Goal: Contribute content: Add original content to the website for others to see

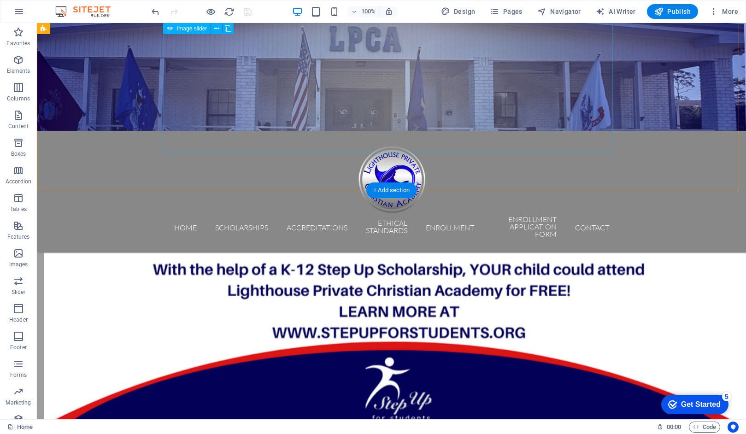
scroll to position [302, 0]
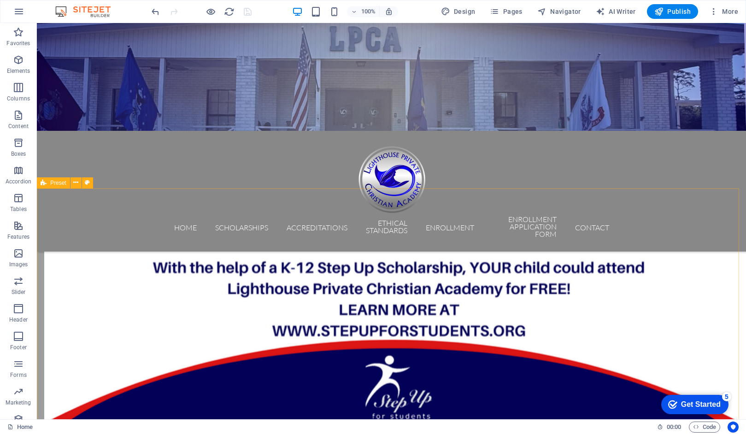
click at [52, 187] on div "Preset" at bounding box center [53, 183] width 33 height 11
click at [53, 184] on span "Preset" at bounding box center [58, 183] width 16 height 6
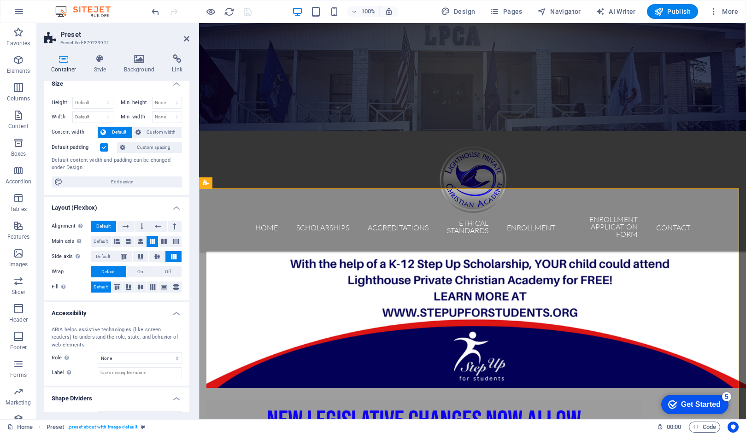
scroll to position [0, 0]
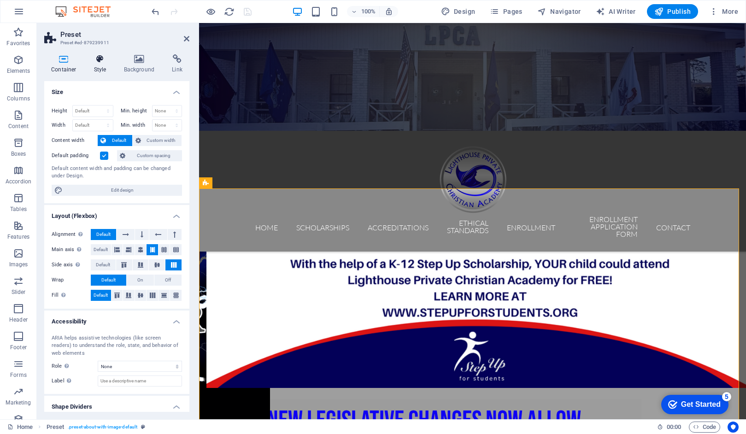
click at [97, 59] on icon at bounding box center [100, 58] width 26 height 9
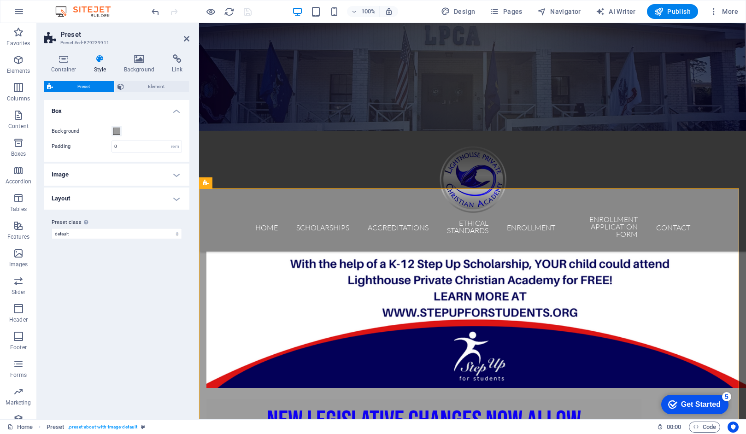
click at [178, 200] on h4 "Layout" at bounding box center [116, 199] width 145 height 22
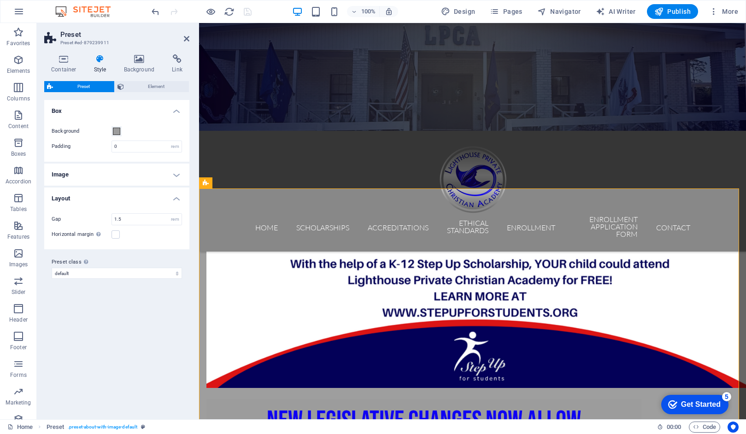
click at [174, 176] on h4 "Image" at bounding box center [116, 175] width 145 height 22
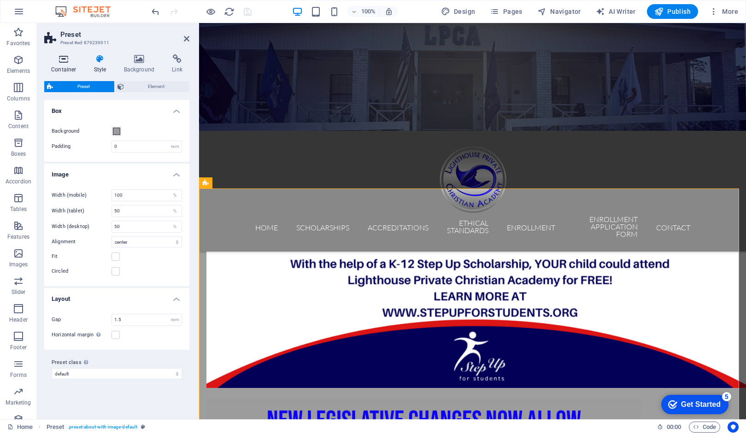
click at [65, 59] on icon at bounding box center [63, 58] width 39 height 9
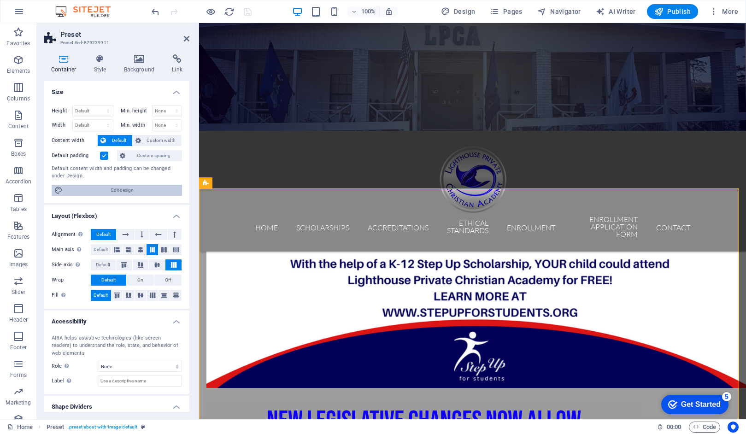
click at [90, 185] on span "Edit design" at bounding box center [122, 190] width 114 height 11
select select "px"
select select "300"
select select "px"
select select "rem"
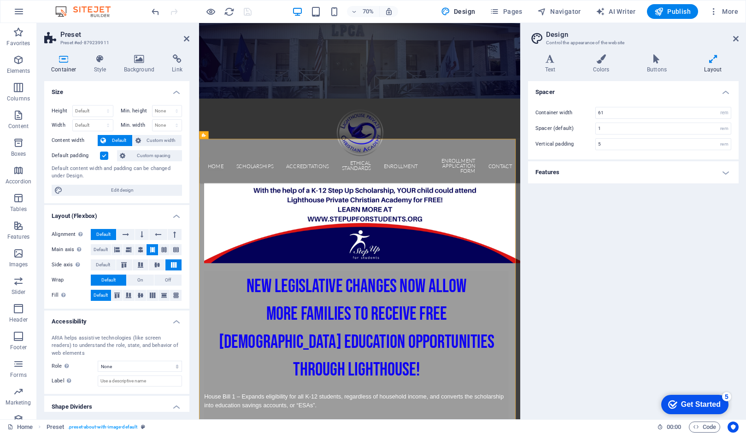
click at [725, 173] on h4 "Features" at bounding box center [633, 172] width 211 height 22
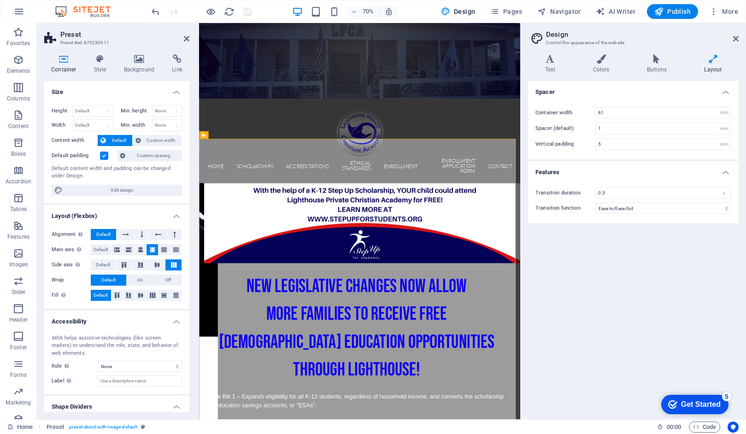
click at [725, 173] on h4 "Features" at bounding box center [633, 169] width 211 height 17
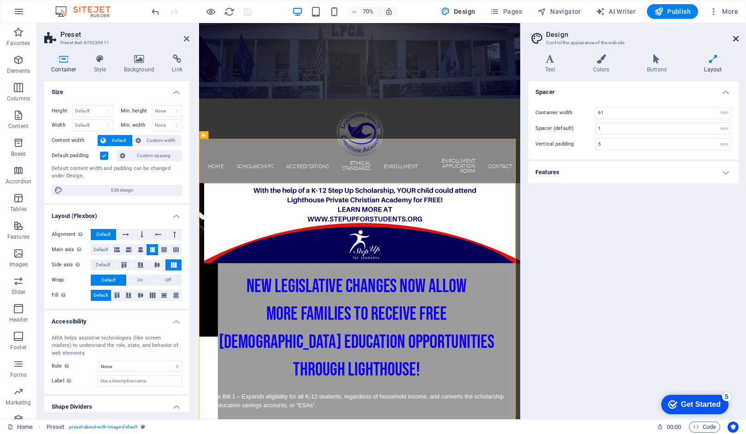
click at [738, 39] on icon at bounding box center [737, 38] width 6 height 7
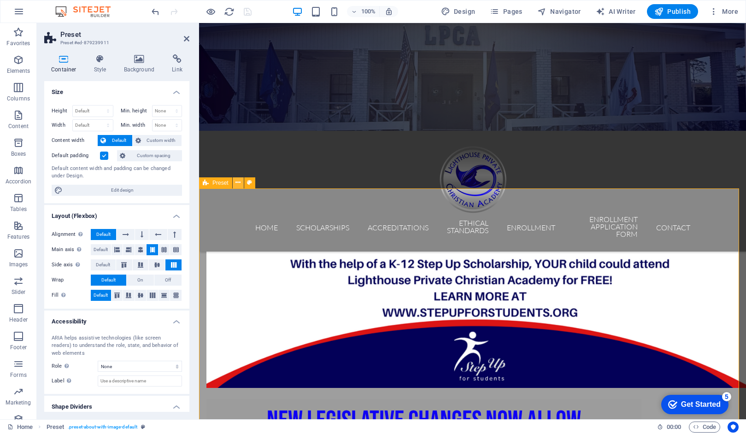
click at [238, 184] on icon at bounding box center [238, 183] width 5 height 10
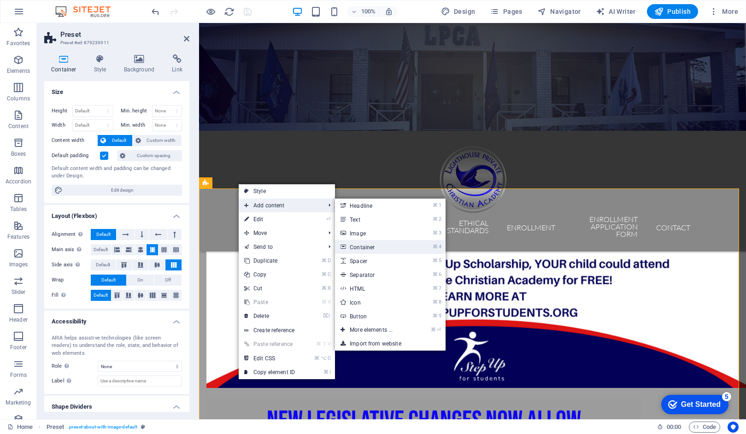
click at [358, 249] on link "⌘ 4 Container" at bounding box center [373, 247] width 76 height 14
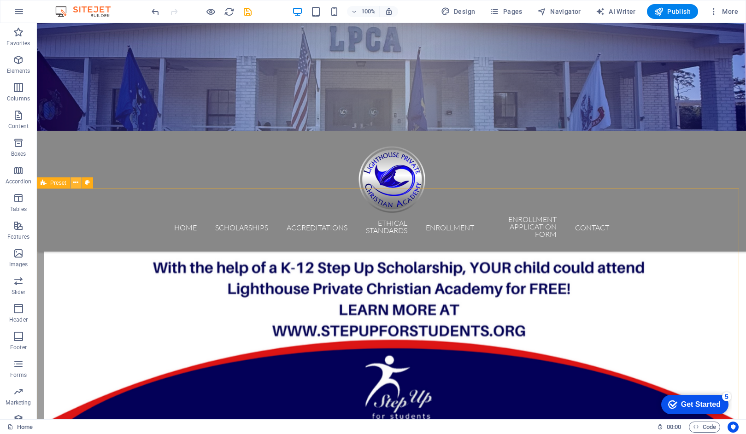
click at [77, 185] on icon at bounding box center [75, 183] width 5 height 10
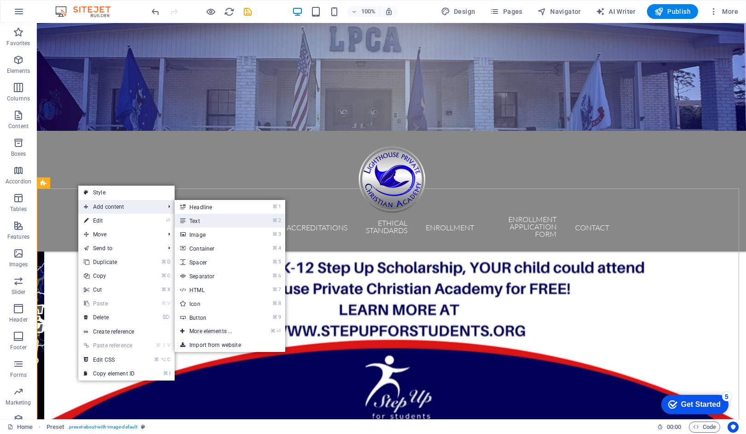
click at [199, 221] on link "⌘ 2 Text" at bounding box center [213, 221] width 76 height 14
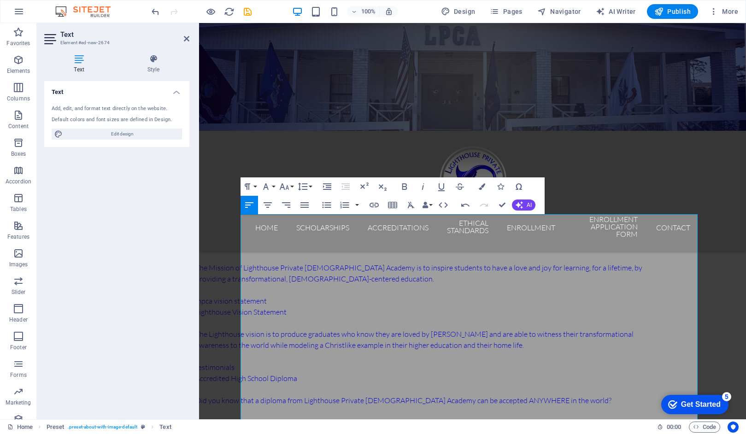
scroll to position [8195, 2]
click at [417, 296] on p "lhpca vision statement" at bounding box center [423, 301] width 457 height 11
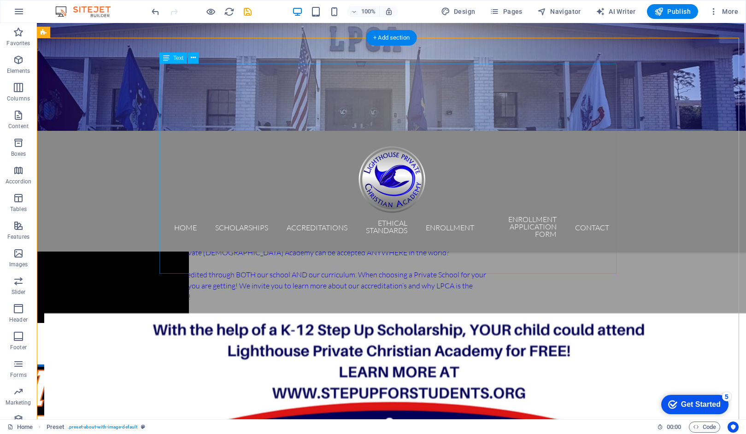
scroll to position [457, 0]
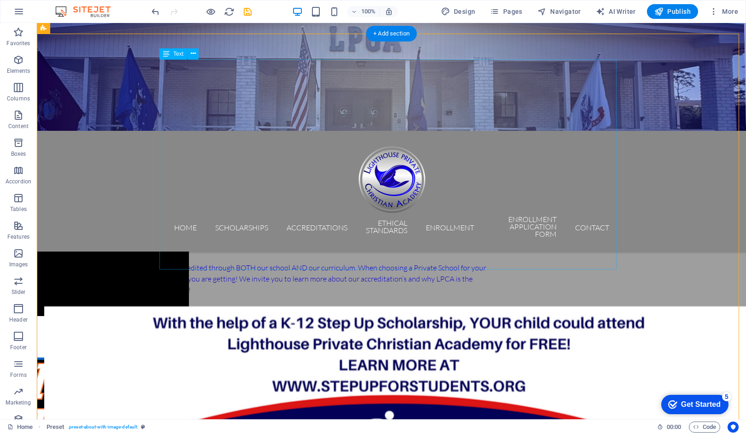
click at [297, 265] on div "Lighthouse Mission Statement The Mission of Lighthouse Private [DEMOGRAPHIC_DAT…" at bounding box center [261, 190] width 457 height 210
drag, startPoint x: 300, startPoint y: 265, endPoint x: 229, endPoint y: 249, distance: 72.8
click at [228, 249] on div "Lighthouse Mission Statement The Mission of Lighthouse Private [DEMOGRAPHIC_DAT…" at bounding box center [261, 190] width 457 height 210
click at [296, 265] on div "Lighthouse Mission Statement The Mission of Lighthouse Private [DEMOGRAPHIC_DAT…" at bounding box center [261, 190] width 457 height 210
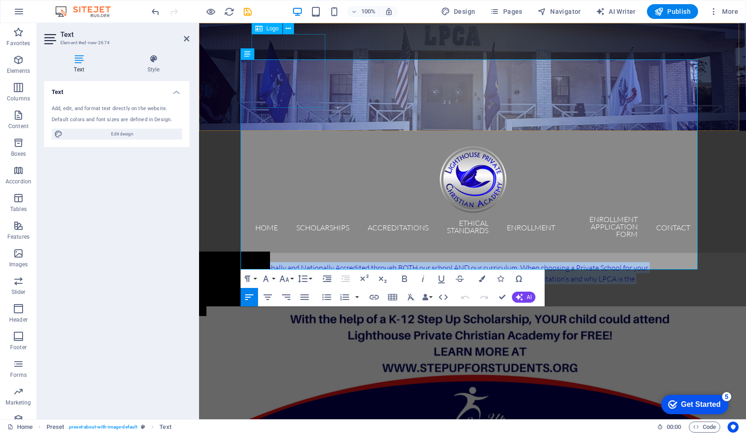
drag, startPoint x: 384, startPoint y: 266, endPoint x: 255, endPoint y: 65, distance: 238.7
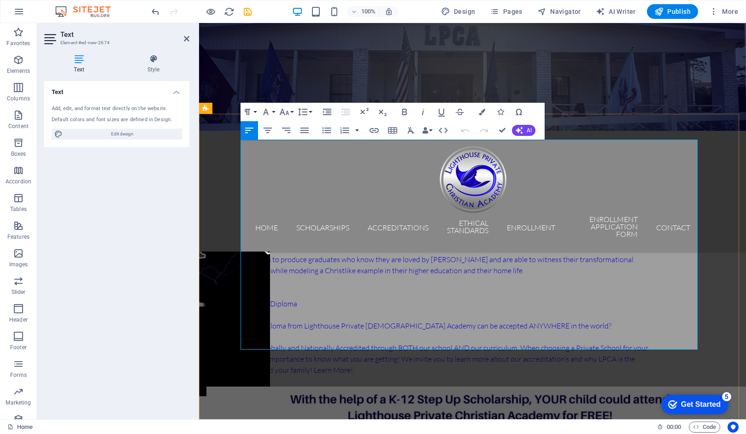
click at [241, 166] on p "Lighthouse Mission Statement" at bounding box center [423, 171] width 457 height 11
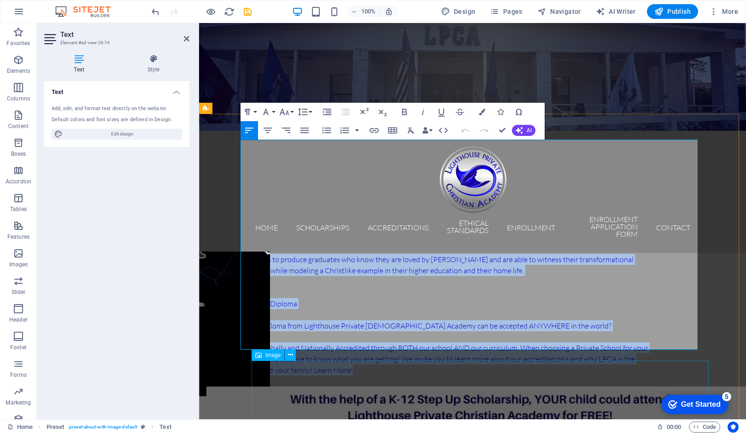
drag, startPoint x: 241, startPoint y: 145, endPoint x: 341, endPoint y: 365, distance: 241.8
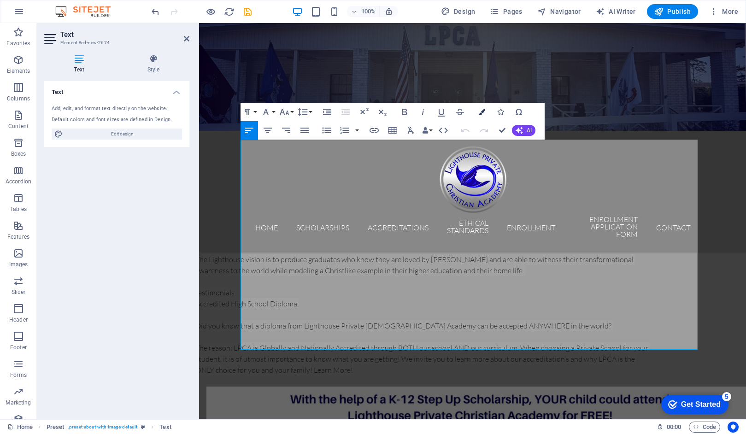
click at [480, 111] on icon "button" at bounding box center [482, 112] width 6 height 6
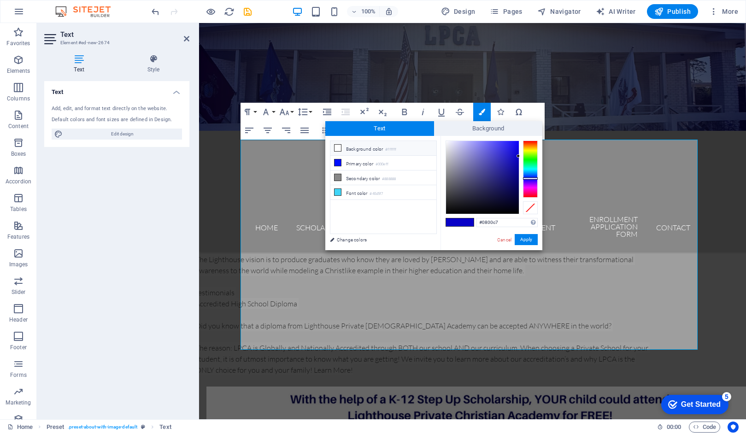
click at [337, 148] on icon at bounding box center [338, 148] width 6 height 6
type input "#ffffff"
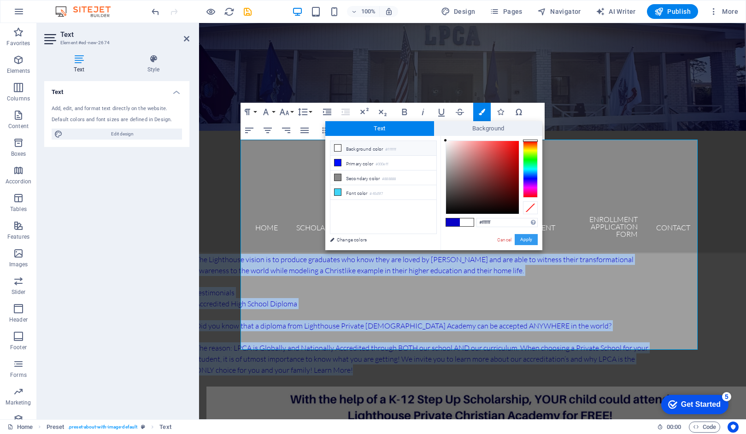
click at [530, 239] on button "Apply" at bounding box center [526, 239] width 23 height 11
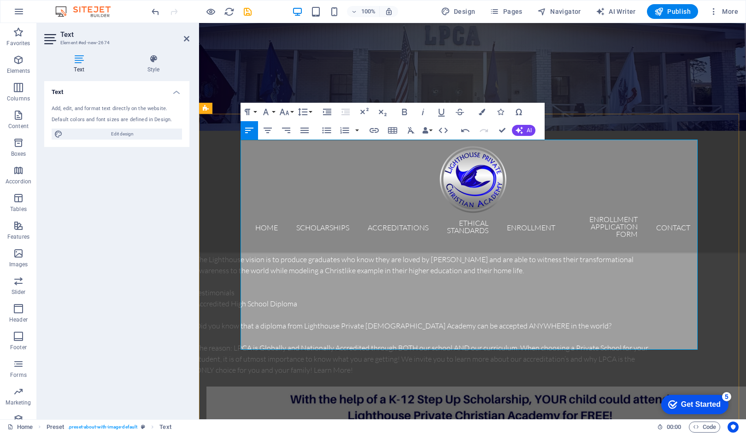
click at [366, 232] on p "Lighthouse Vision Statement" at bounding box center [423, 237] width 457 height 11
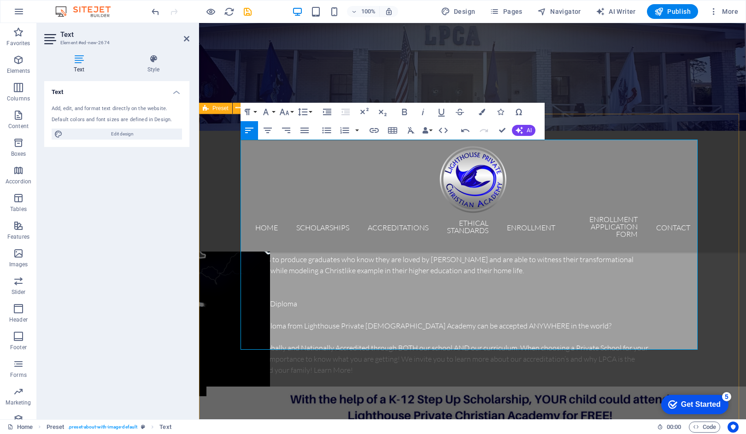
drag, startPoint x: 341, startPoint y: 148, endPoint x: 239, endPoint y: 148, distance: 101.4
click at [405, 111] on icon "button" at bounding box center [404, 112] width 11 height 11
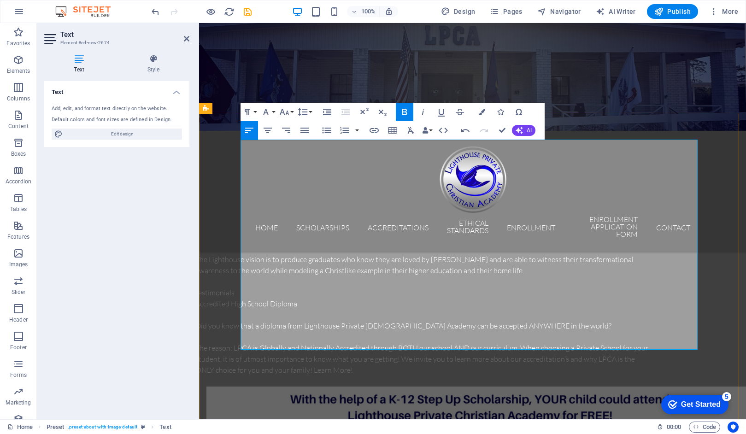
click at [255, 222] on span "lhpca vision statement" at bounding box center [230, 226] width 71 height 9
drag, startPoint x: 258, startPoint y: 202, endPoint x: 240, endPoint y: 202, distance: 17.5
click at [240, 222] on span "lhpca vision statement" at bounding box center [230, 226] width 71 height 9
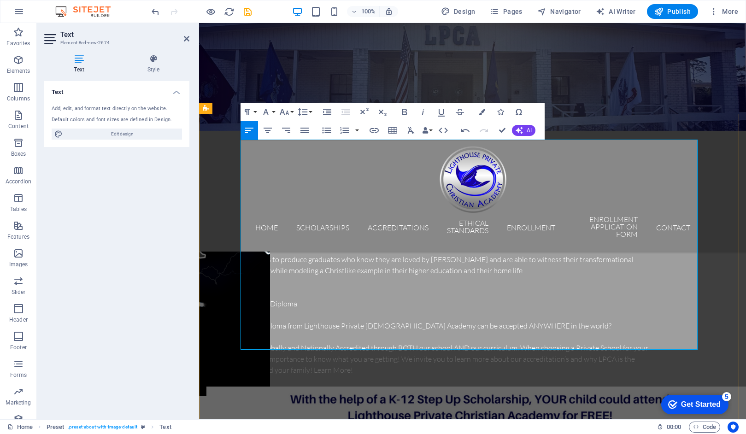
drag, startPoint x: 334, startPoint y: 201, endPoint x: 241, endPoint y: 202, distance: 93.1
click at [241, 221] on p "Lighthouse vision statement" at bounding box center [423, 226] width 457 height 11
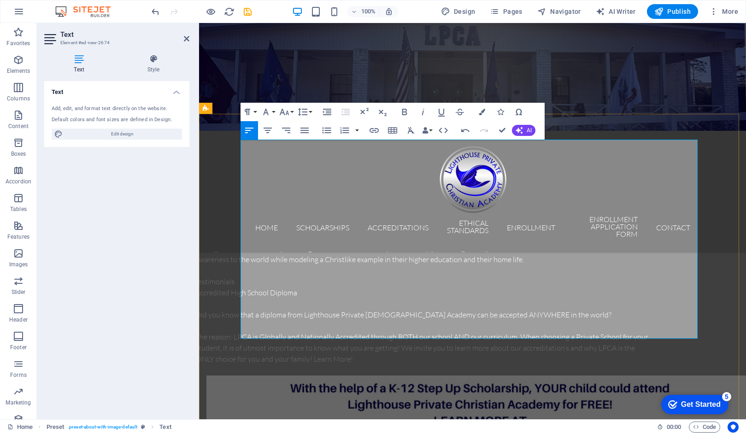
drag, startPoint x: 334, startPoint y: 202, endPoint x: 241, endPoint y: 202, distance: 92.7
click at [241, 221] on p "Lighthouse Vision Statement" at bounding box center [423, 226] width 457 height 11
click at [404, 114] on icon "button" at bounding box center [404, 112] width 11 height 11
drag, startPoint x: 289, startPoint y: 255, endPoint x: 240, endPoint y: 256, distance: 48.9
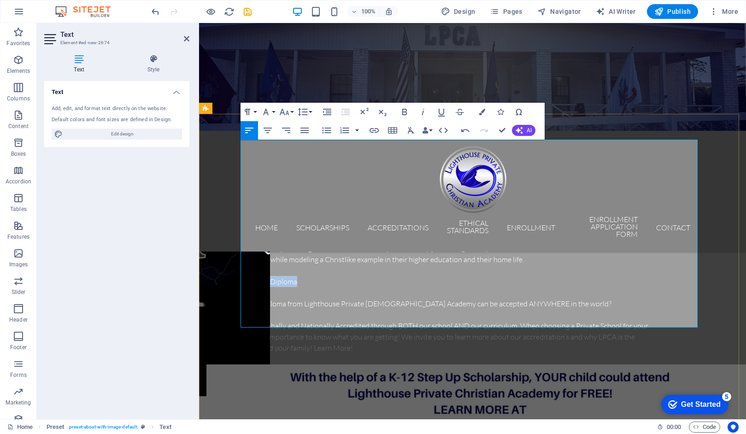
drag, startPoint x: 345, startPoint y: 260, endPoint x: 242, endPoint y: 258, distance: 103.3
click at [242, 276] on p "Accredited High School Diploma" at bounding box center [423, 281] width 457 height 11
click at [404, 110] on icon "button" at bounding box center [404, 112] width 11 height 11
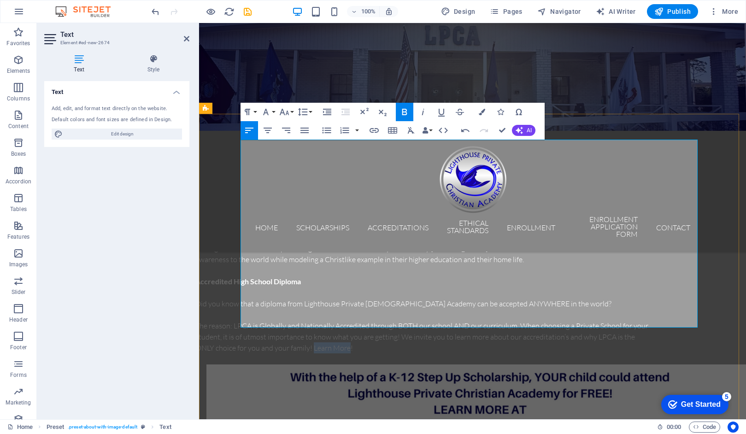
drag, startPoint x: 375, startPoint y: 323, endPoint x: 338, endPoint y: 323, distance: 36.4
click at [338, 323] on span "The reason: LPCA is Globally and Nationally Accredited through BOTH our school …" at bounding box center [421, 336] width 453 height 31
click at [406, 111] on icon "button" at bounding box center [405, 112] width 5 height 6
click at [375, 131] on icon "button" at bounding box center [374, 130] width 11 height 11
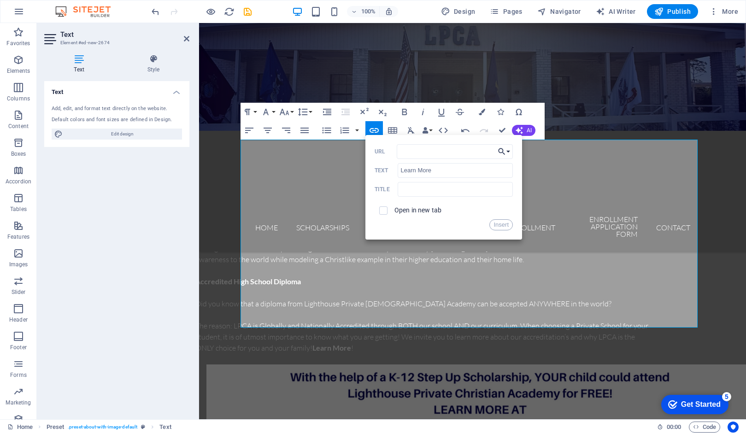
click at [510, 152] on button "Choose Link" at bounding box center [505, 151] width 18 height 15
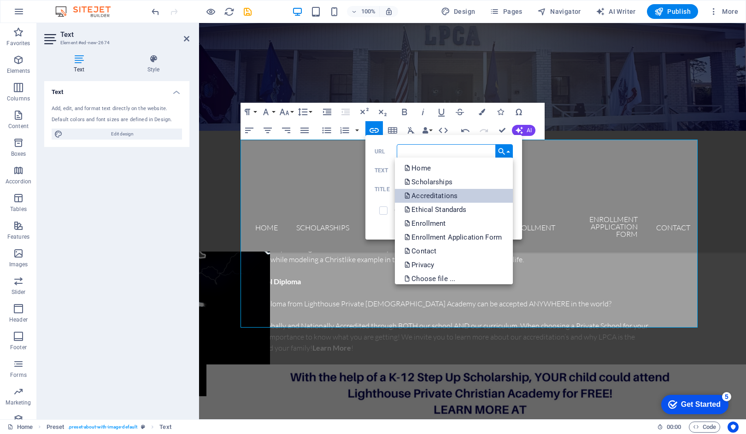
click at [441, 197] on p "Accreditations" at bounding box center [431, 196] width 55 height 14
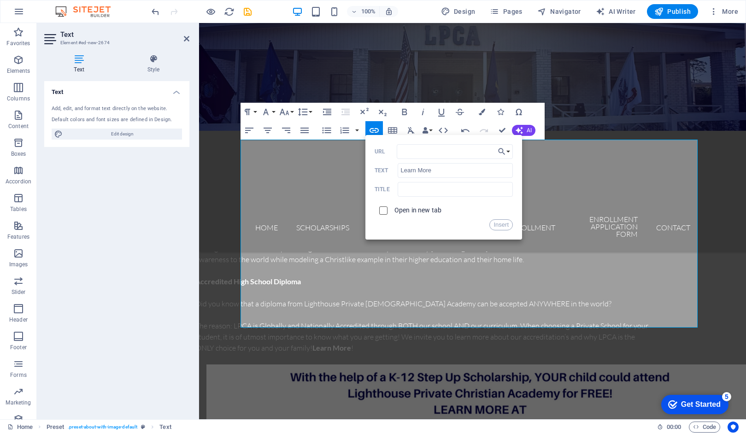
click at [383, 213] on input "checkbox" at bounding box center [382, 209] width 8 height 8
checkbox input "true"
click at [502, 225] on button "Insert" at bounding box center [502, 224] width 24 height 11
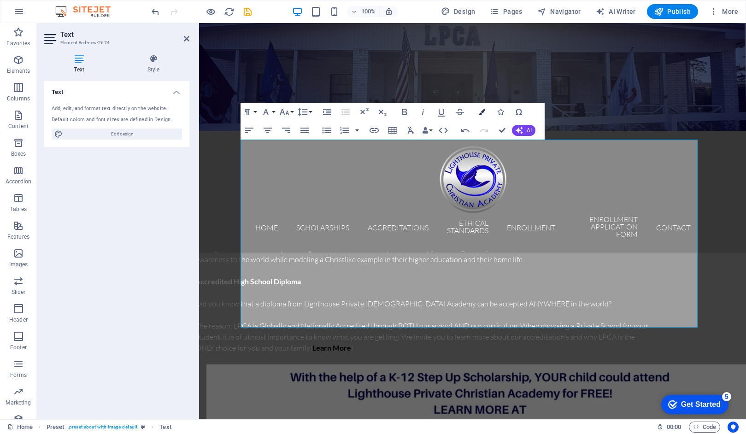
click at [483, 112] on icon "button" at bounding box center [482, 112] width 6 height 6
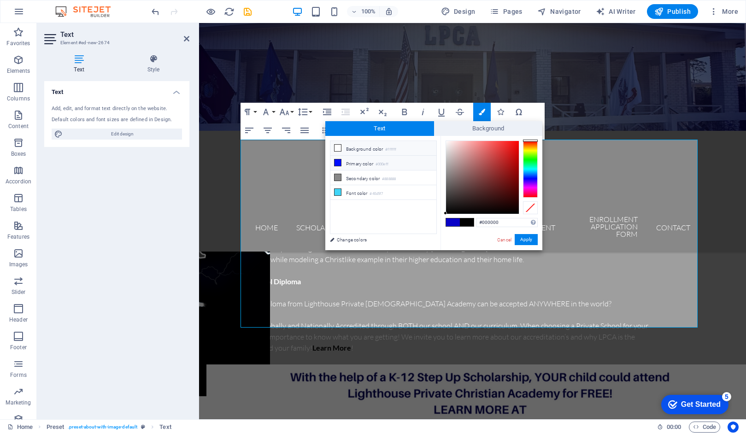
click at [340, 162] on icon at bounding box center [338, 163] width 6 height 6
type input "#000eff"
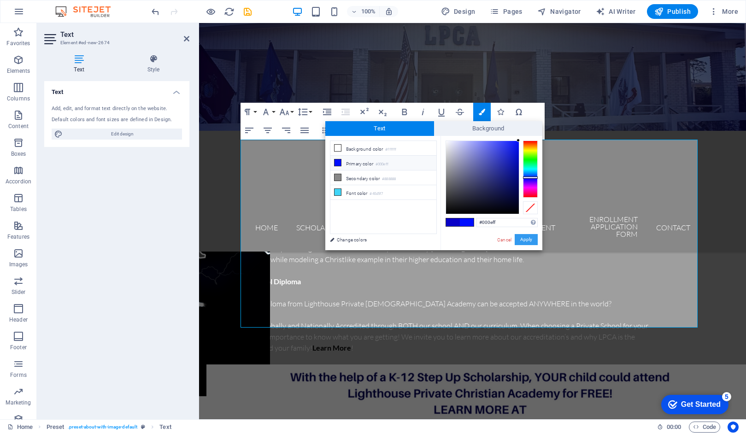
click at [530, 240] on button "Apply" at bounding box center [526, 239] width 23 height 11
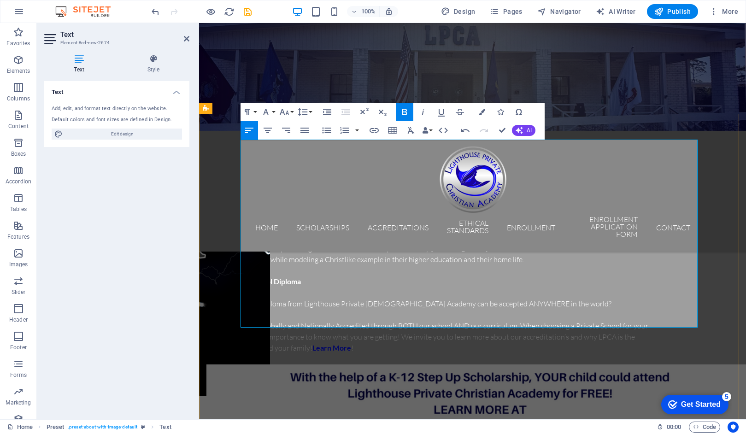
click at [597, 221] on p "Lighthouse Vision Statement" at bounding box center [423, 226] width 457 height 11
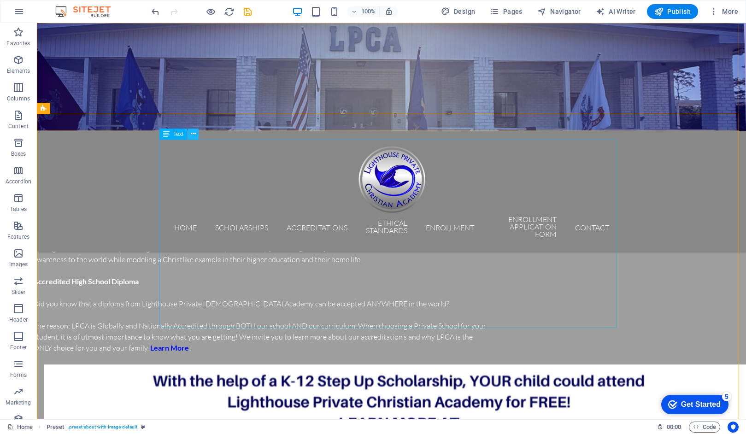
click at [192, 134] on icon at bounding box center [193, 134] width 5 height 10
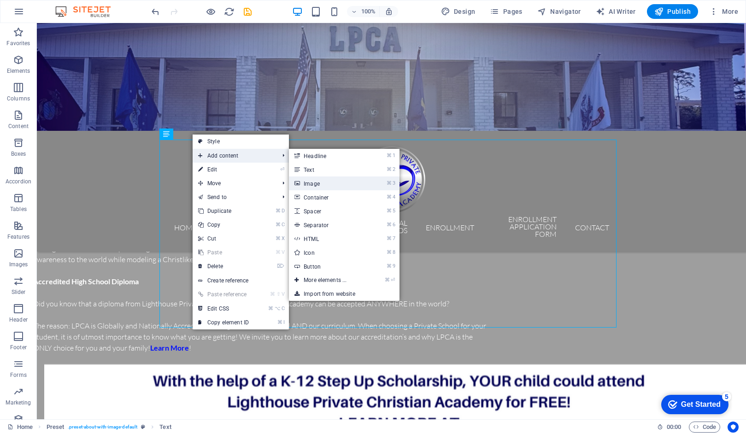
click at [309, 182] on link "⌘ 3 Image" at bounding box center [327, 184] width 76 height 14
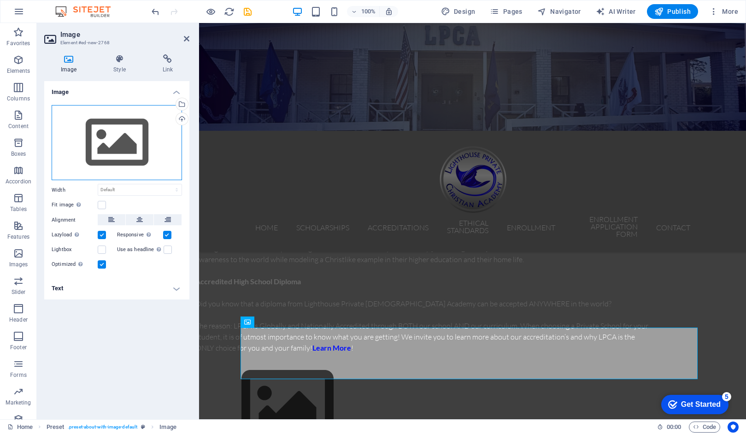
click at [116, 136] on div "Drag files here, click to choose files or select files from Files or our free s…" at bounding box center [117, 143] width 130 height 76
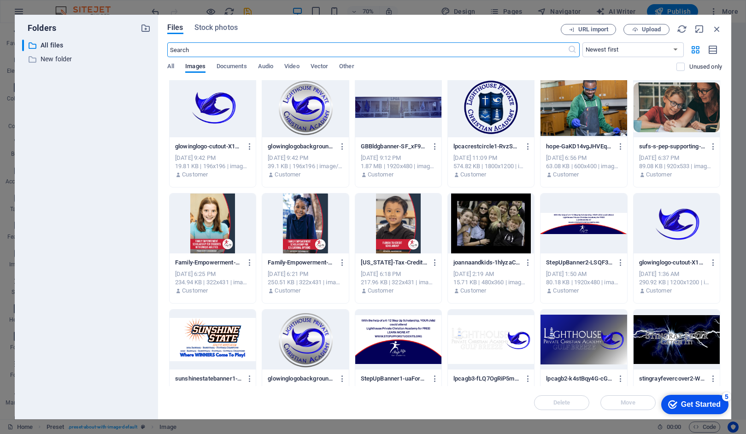
scroll to position [0, 0]
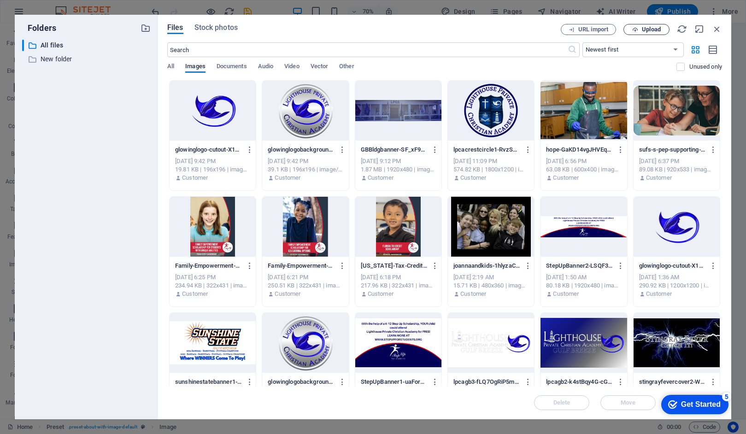
click at [644, 27] on span "Upload" at bounding box center [651, 30] width 19 height 6
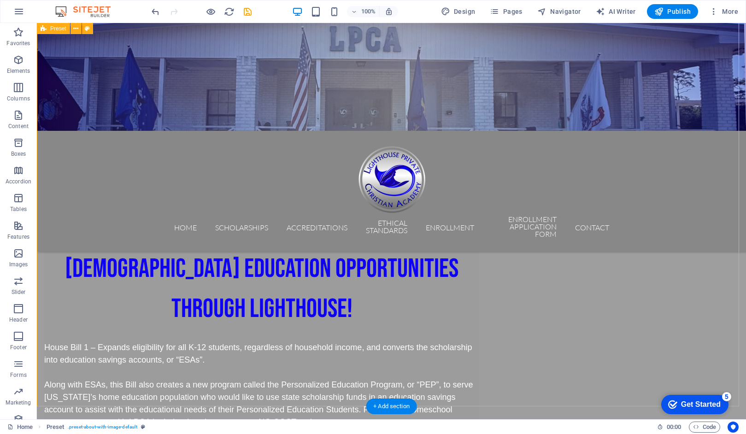
scroll to position [764, 0]
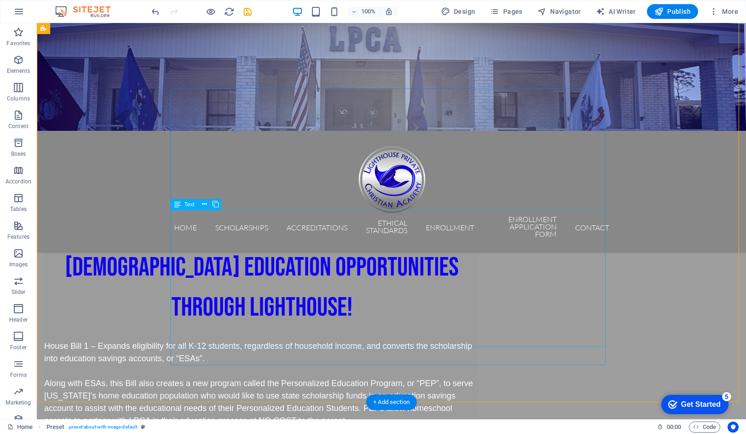
click at [464, 328] on div "House Bill 1 – Expands eligibility for all K-12 students, regardless of househo…" at bounding box center [261, 390] width 435 height 124
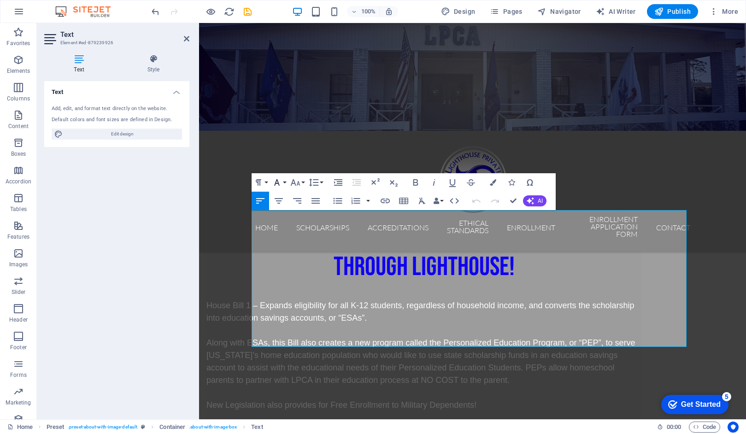
click at [285, 181] on button "Font Family" at bounding box center [279, 182] width 18 height 18
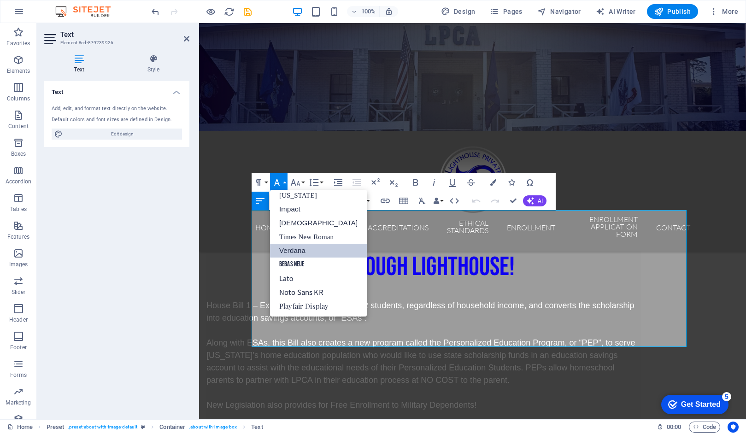
scroll to position [19, 0]
click at [229, 168] on div "Lighthouse Mission Statement The Mission of Lighthouse Private [DEMOGRAPHIC_DAT…" at bounding box center [472, 110] width 547 height 714
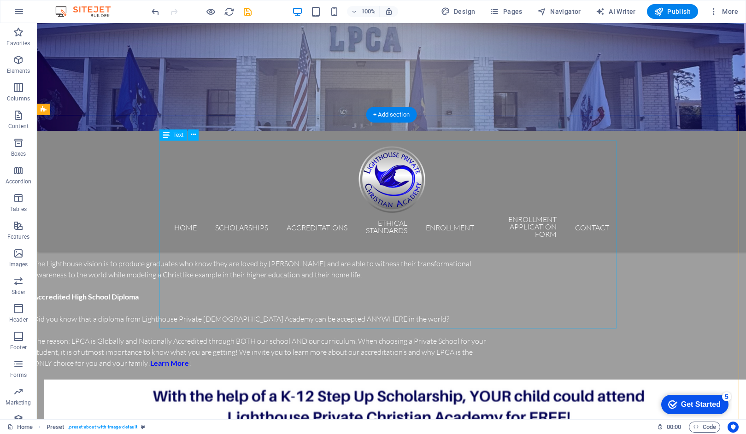
scroll to position [376, 0]
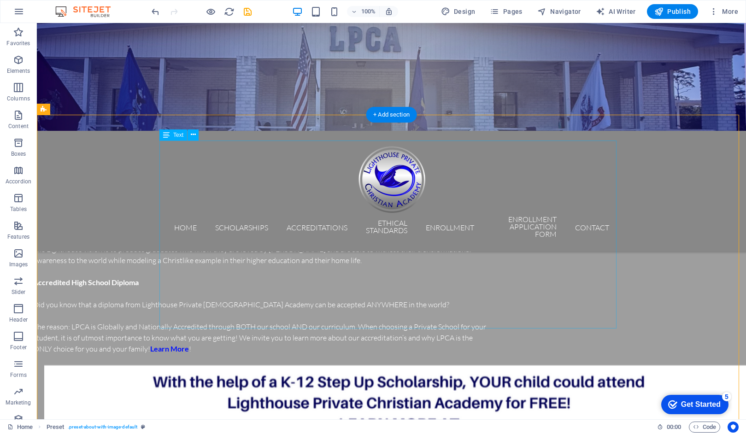
click at [304, 325] on div "Lighthouse Mission Statement The Mission of Lighthouse Private [DEMOGRAPHIC_DAT…" at bounding box center [261, 260] width 457 height 188
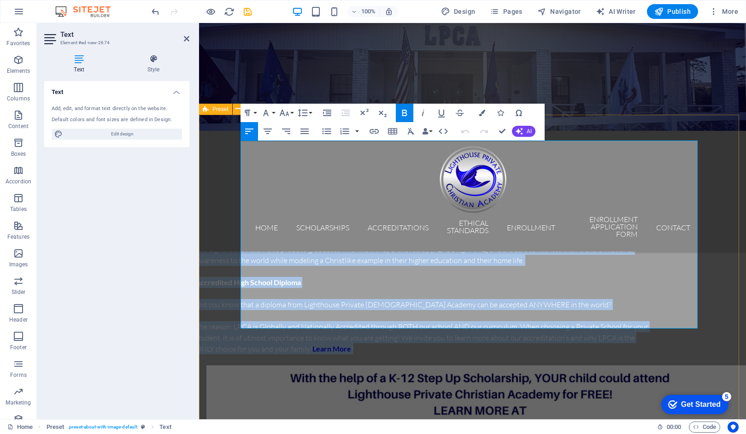
drag, startPoint x: 393, startPoint y: 323, endPoint x: 237, endPoint y: 140, distance: 240.1
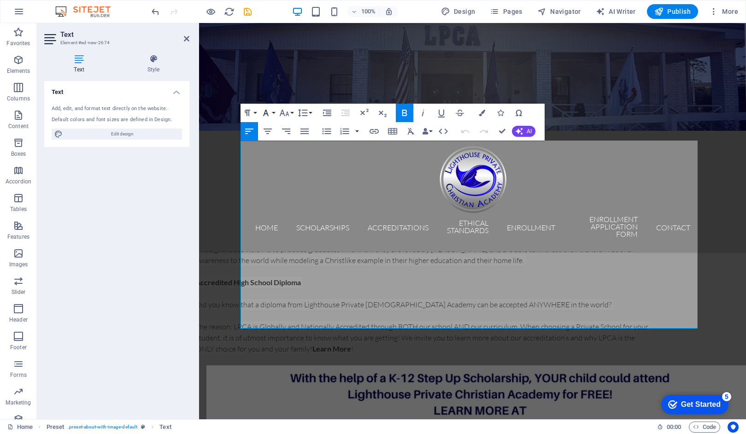
click at [273, 113] on button "Font Family" at bounding box center [268, 113] width 18 height 18
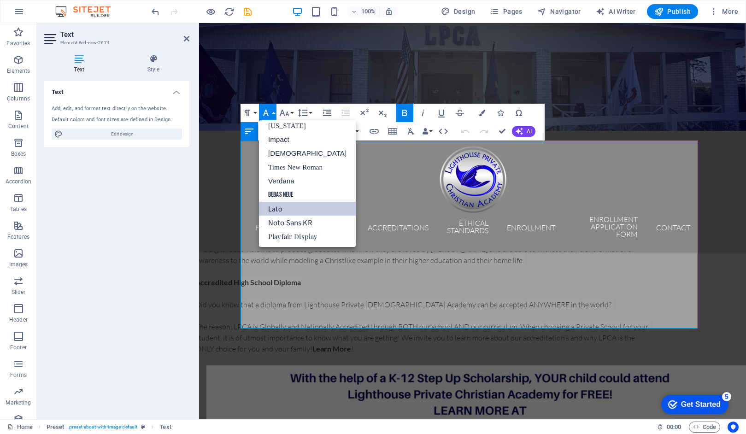
scroll to position [19, 0]
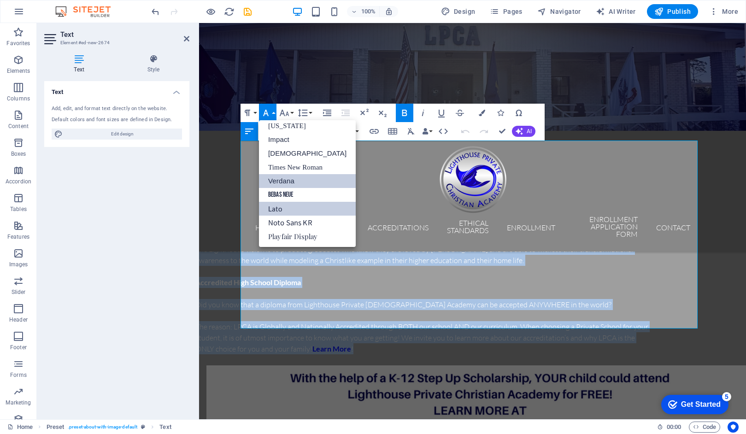
click at [273, 178] on link "Verdana" at bounding box center [307, 181] width 97 height 14
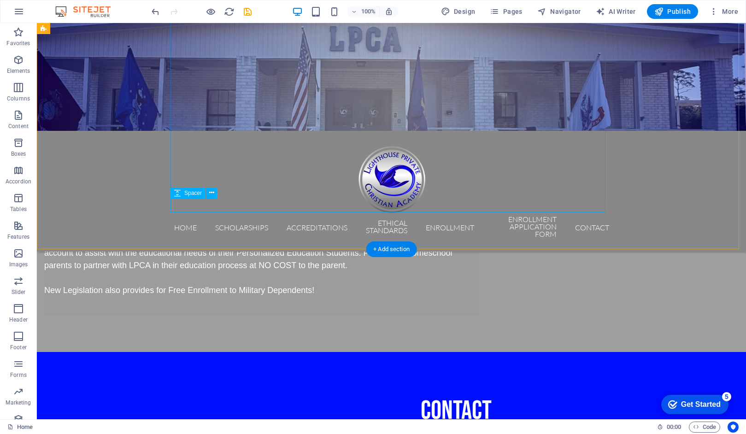
scroll to position [929, 0]
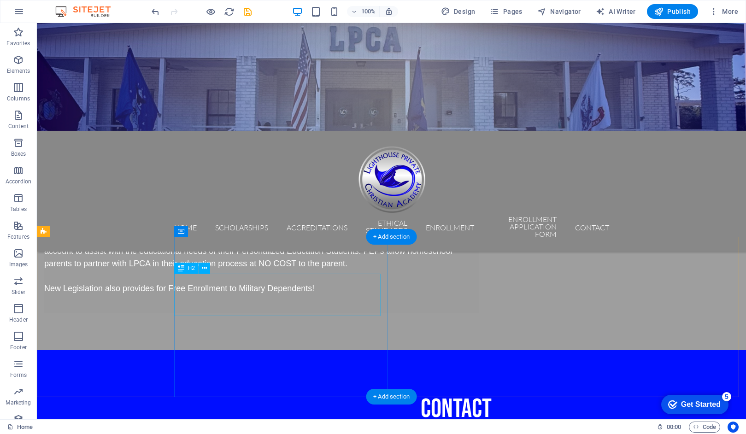
click at [214, 387] on div "contact" at bounding box center [456, 408] width 565 height 42
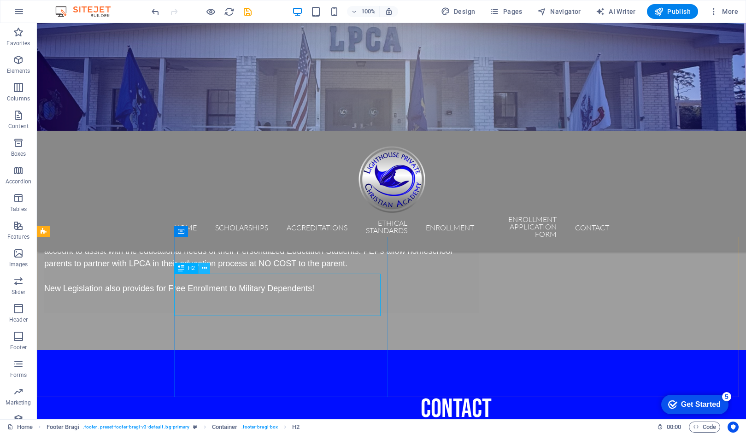
click at [206, 270] on icon at bounding box center [204, 269] width 5 height 10
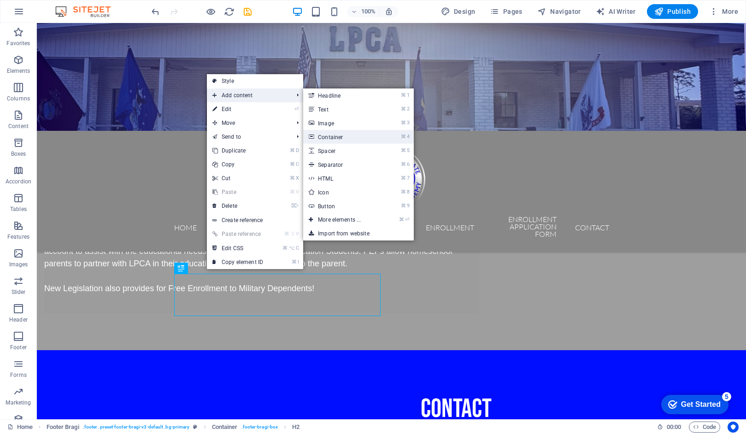
click at [336, 136] on link "⌘ 4 Container" at bounding box center [341, 137] width 76 height 14
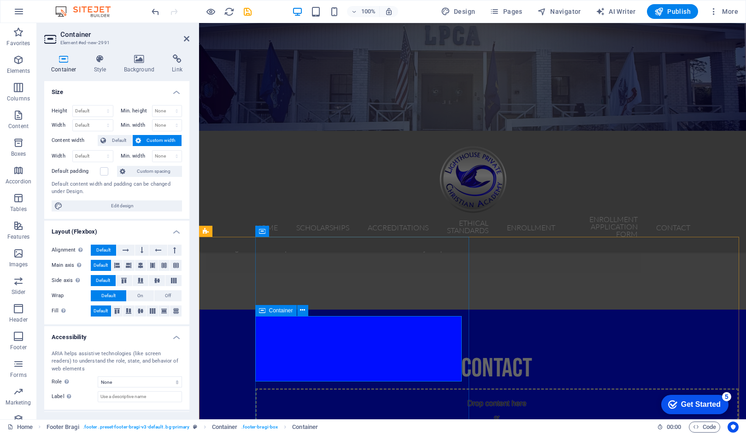
click at [447, 429] on span "Add elements" at bounding box center [470, 435] width 46 height 13
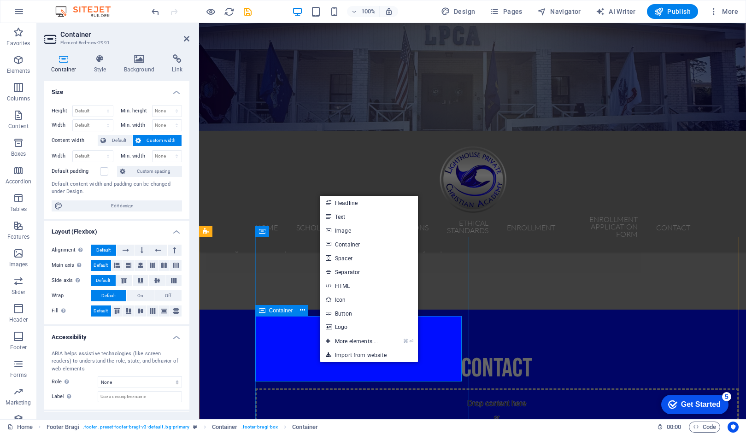
click at [447, 429] on span "Add elements" at bounding box center [470, 435] width 46 height 13
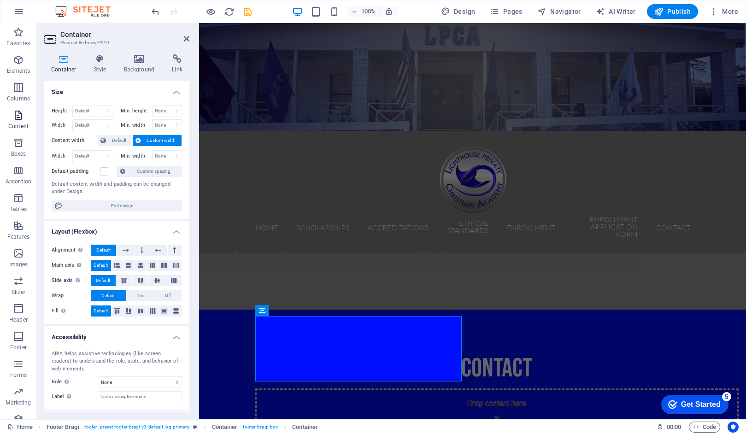
click at [16, 118] on icon "button" at bounding box center [18, 115] width 11 height 11
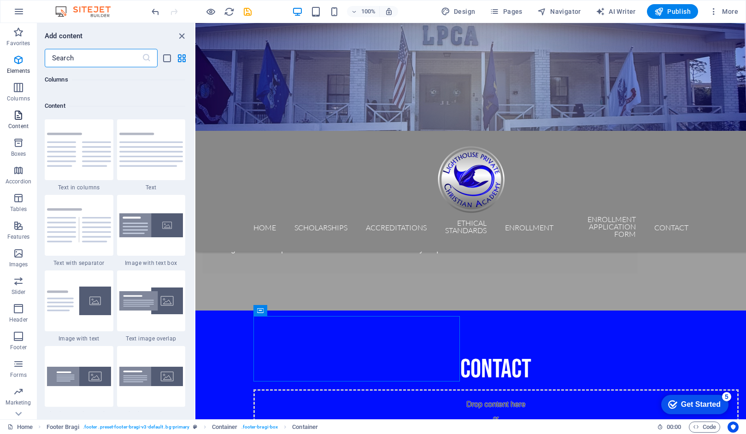
scroll to position [1613, 0]
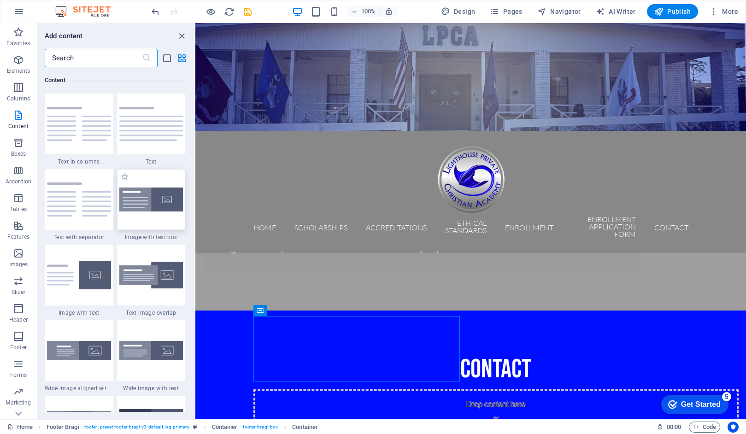
click at [147, 195] on img at bounding box center [151, 200] width 64 height 24
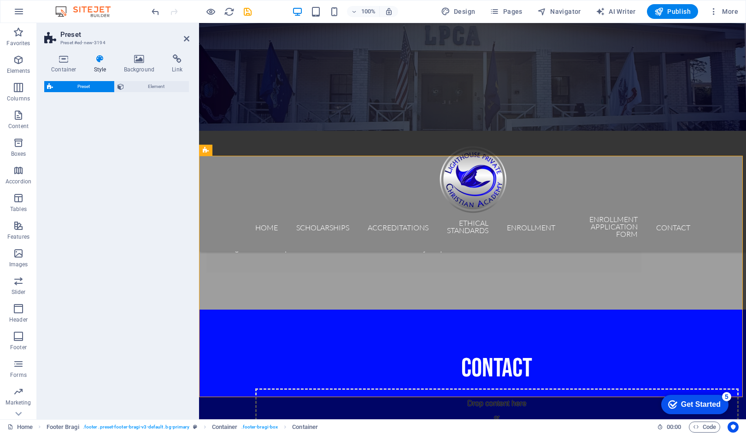
select select "rem"
select select "px"
select select "preset-text-with-image-v4-boxed"
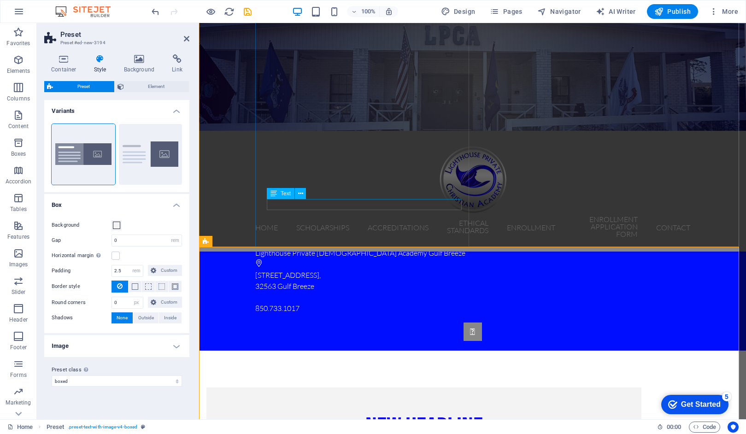
scroll to position [1147, 0]
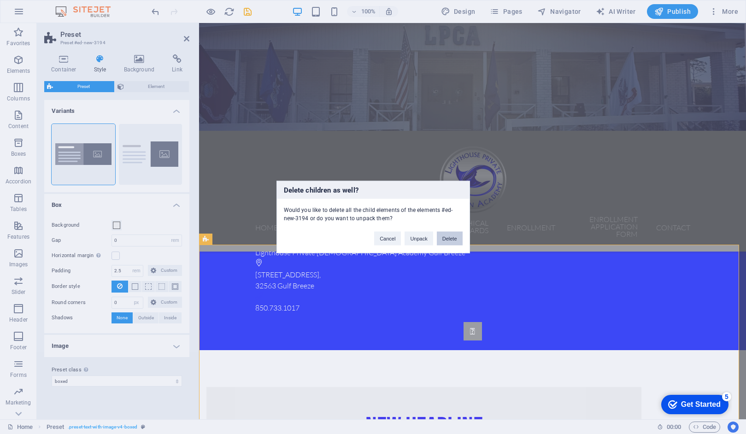
click at [450, 238] on button "Delete" at bounding box center [450, 239] width 26 height 14
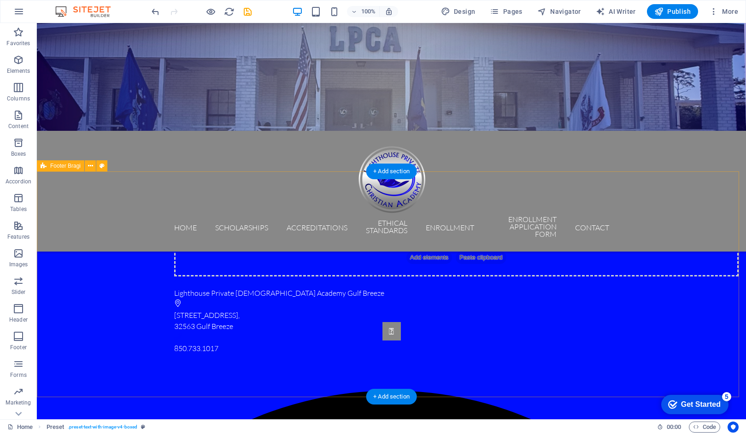
scroll to position [994, 0]
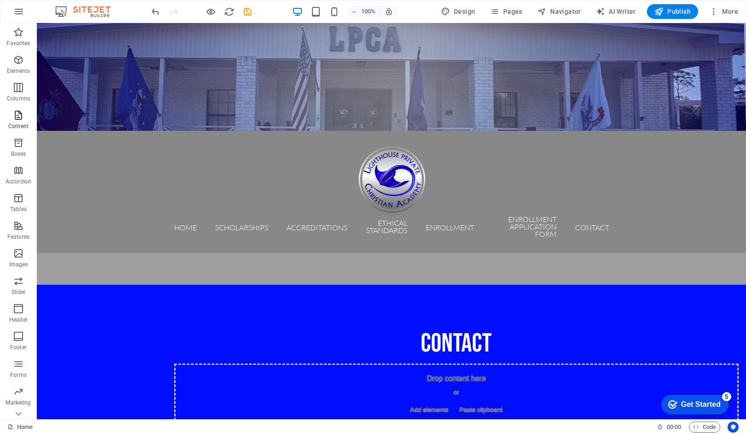
click at [20, 120] on icon "button" at bounding box center [18, 115] width 11 height 11
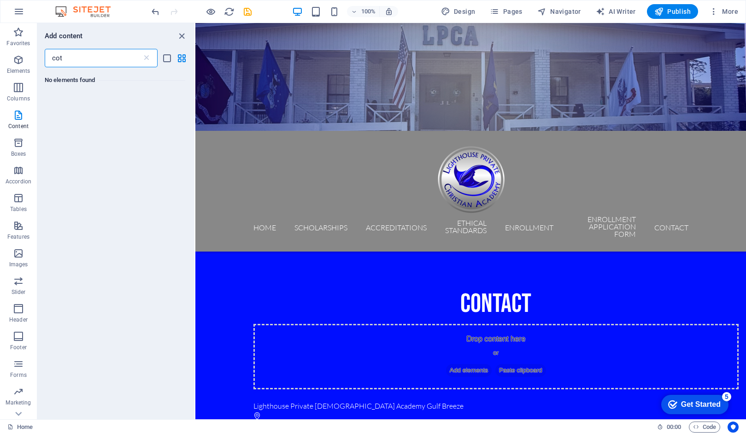
scroll to position [0, 0]
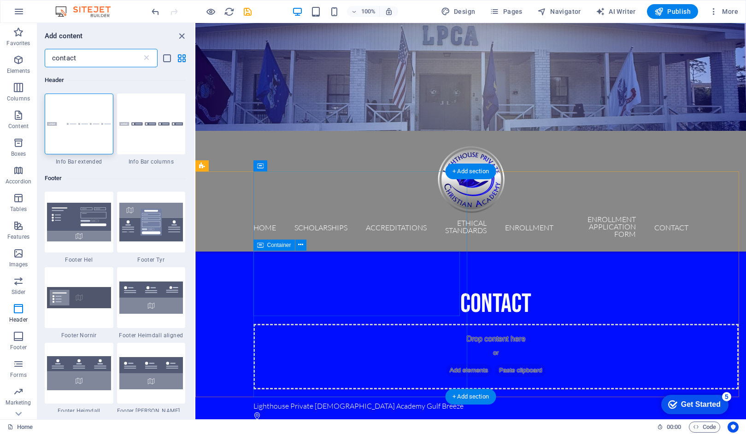
type input "contact"
click at [367, 324] on div "Drop content here or Add elements Paste clipboard" at bounding box center [497, 356] width 486 height 65
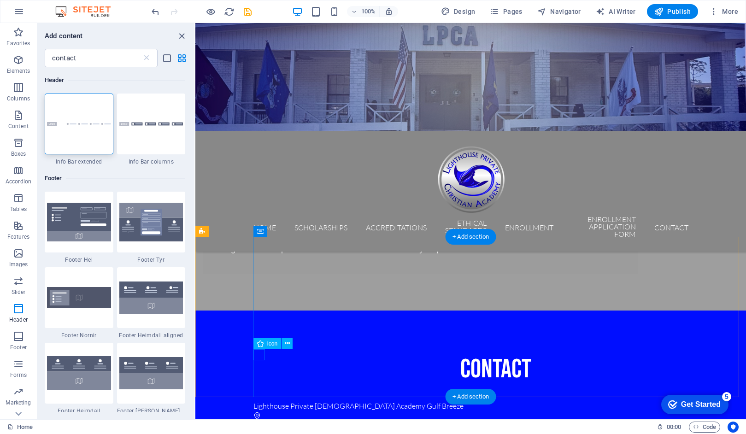
select select "xMidYMid"
select select "px"
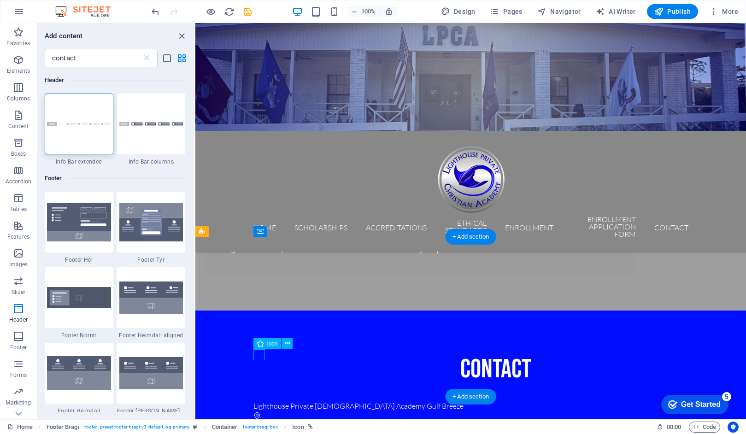
select select "px"
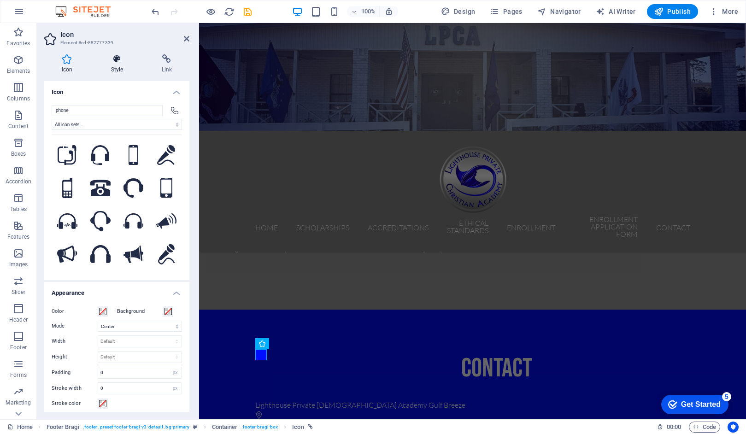
click at [118, 65] on h4 "Style" at bounding box center [119, 63] width 51 height 19
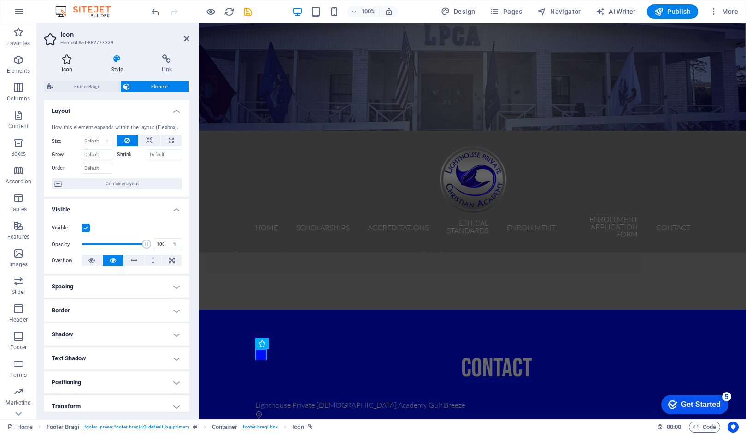
click at [66, 63] on icon at bounding box center [67, 58] width 46 height 9
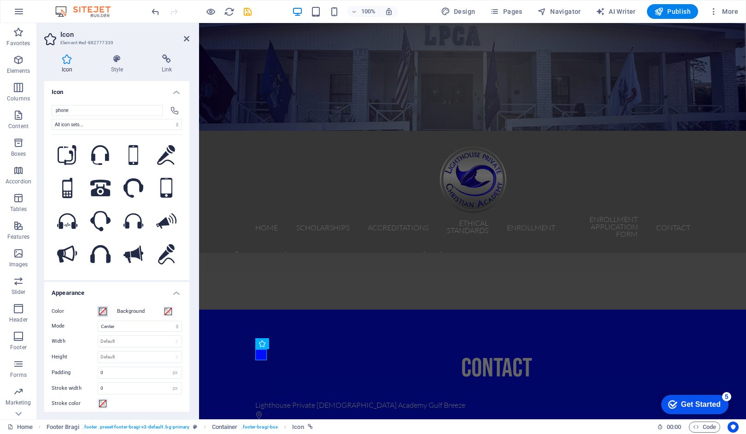
click at [106, 312] on span at bounding box center [102, 311] width 7 height 7
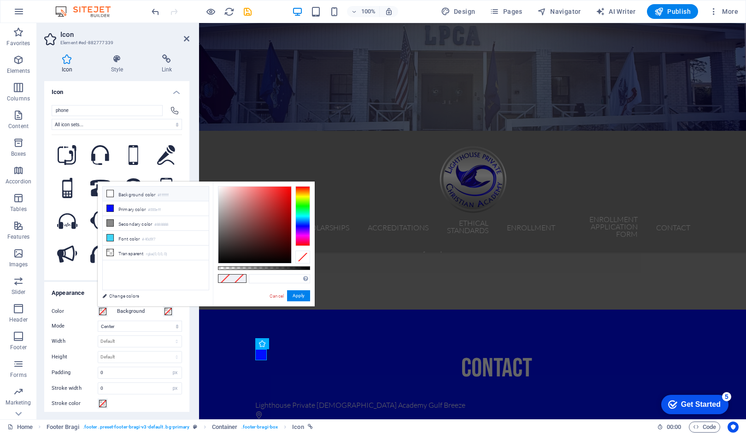
click at [112, 192] on icon at bounding box center [110, 193] width 6 height 6
type input "#ffffff"
click at [301, 296] on button "Apply" at bounding box center [298, 295] width 23 height 11
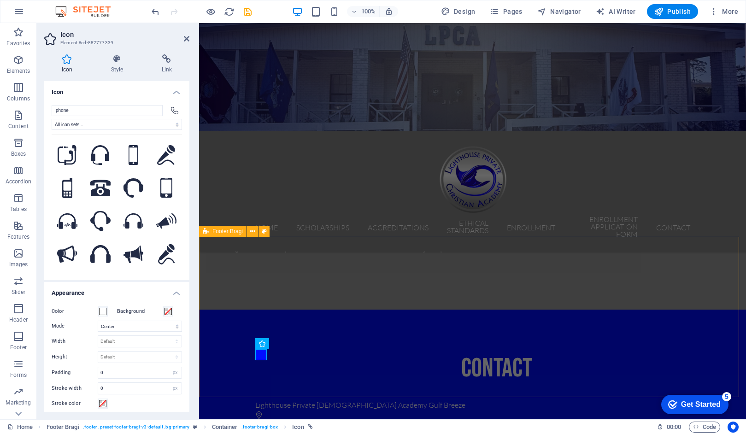
click at [561, 310] on div "contact Lighthouse Private [DEMOGRAPHIC_DATA] Academy Gulf Breeze [STREET_ADDRE…" at bounding box center [472, 406] width 547 height 193
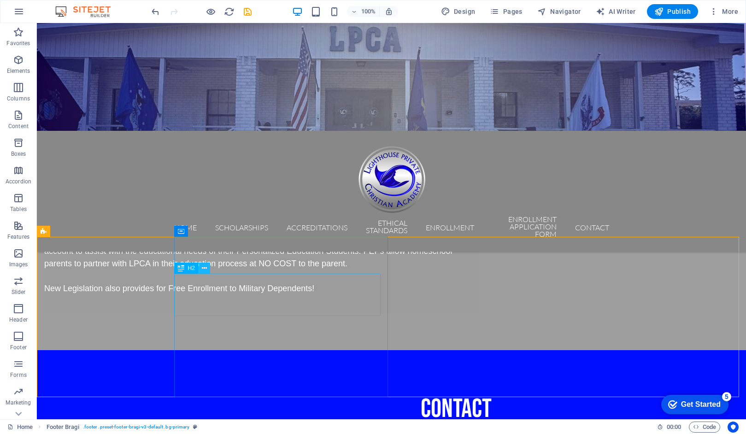
click at [206, 268] on icon at bounding box center [204, 269] width 5 height 10
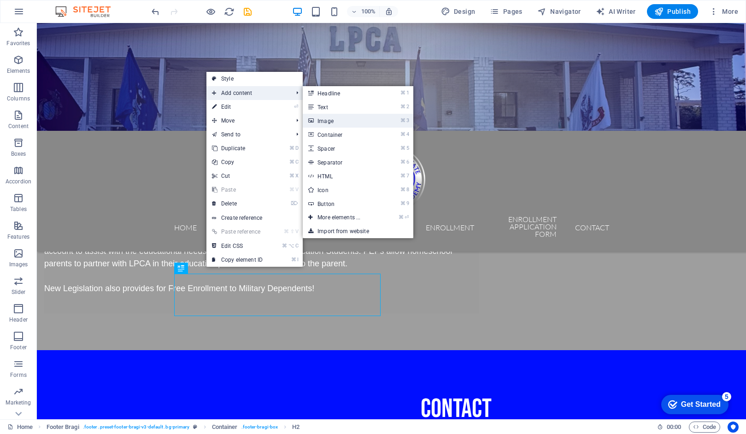
click at [335, 122] on link "⌘ 3 Image" at bounding box center [341, 121] width 76 height 14
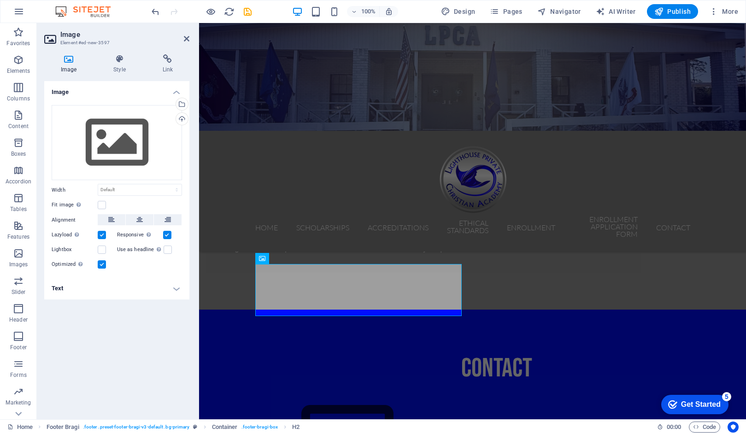
scroll to position [981, 0]
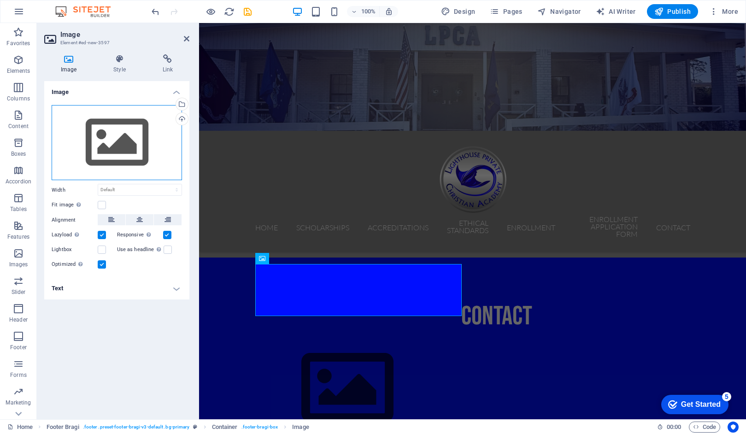
click at [132, 133] on div "Drag files here, click to choose files or select files from Files or our free s…" at bounding box center [117, 143] width 130 height 76
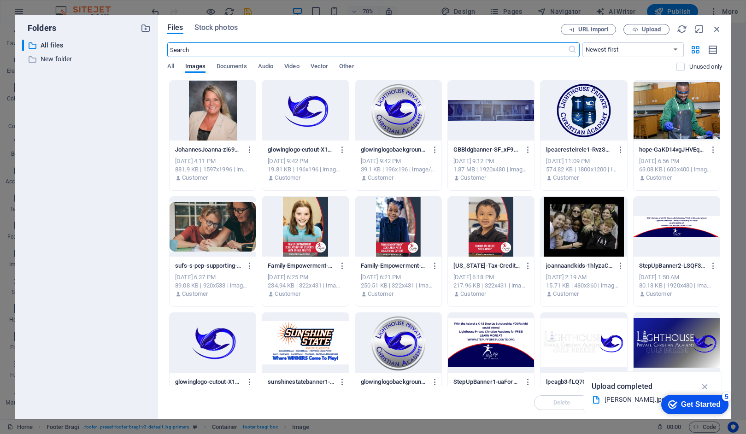
click at [566, 111] on div at bounding box center [584, 111] width 86 height 60
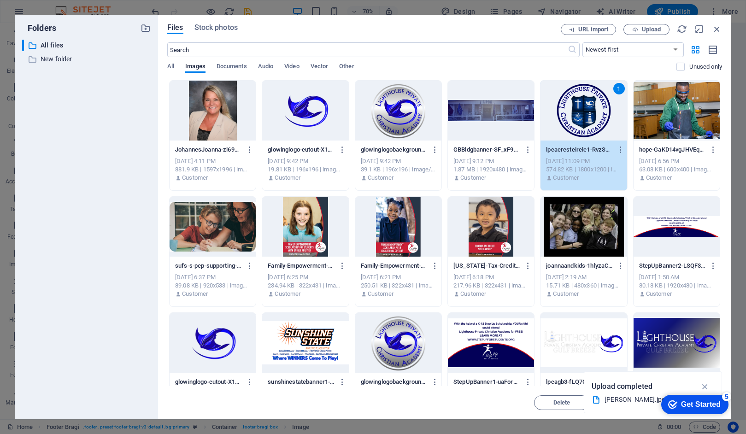
click at [566, 111] on div "1" at bounding box center [584, 111] width 86 height 60
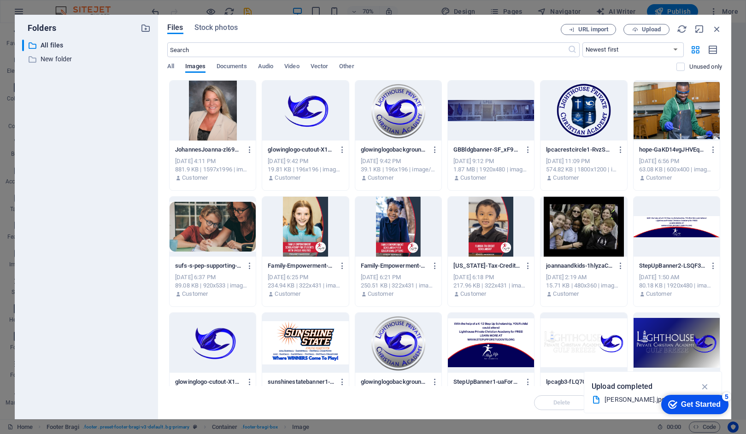
click at [566, 111] on div at bounding box center [584, 111] width 86 height 60
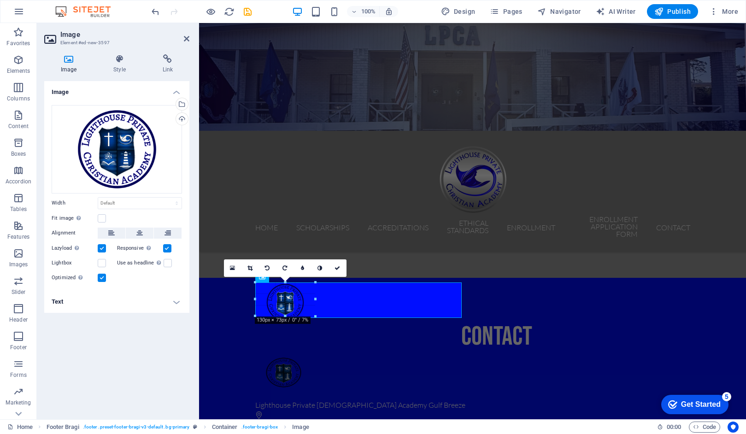
scroll to position [957, 0]
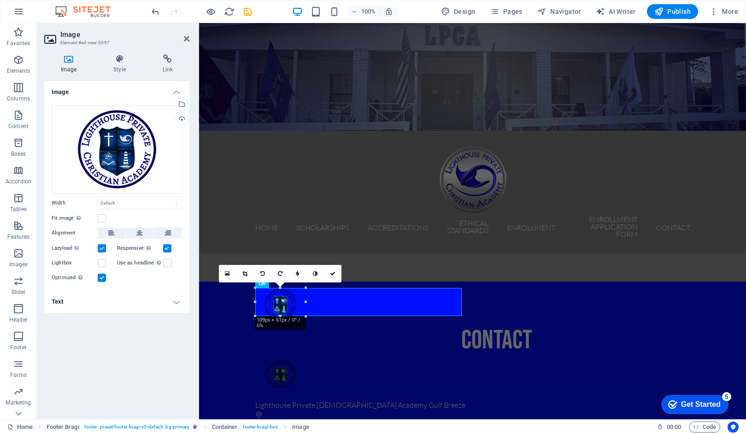
drag, startPoint x: 253, startPoint y: 252, endPoint x: 327, endPoint y: 300, distance: 88.1
type input "109"
select select "px"
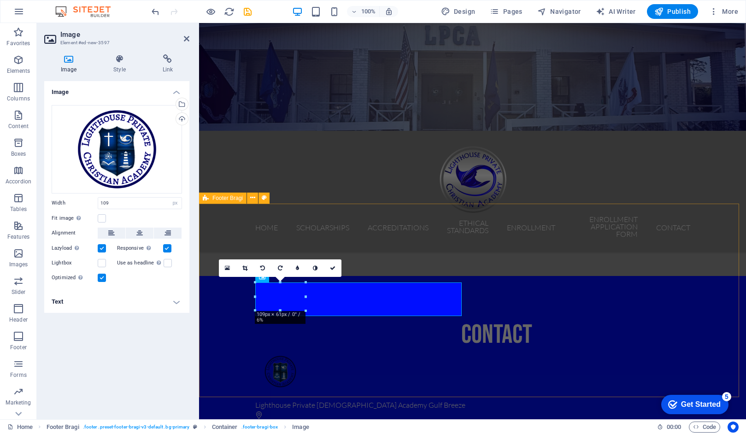
click at [572, 276] on div "contact Lighthouse Private [DEMOGRAPHIC_DATA] Academy Gulf Breeze [STREET_ADDRE…" at bounding box center [472, 389] width 547 height 227
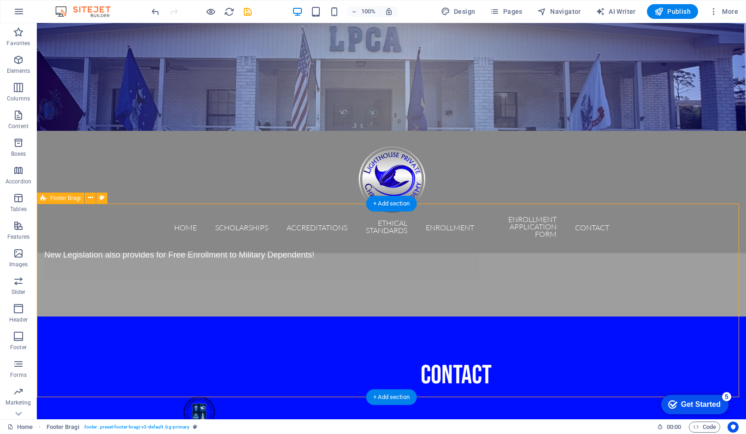
click at [477, 317] on div "contact Lighthouse Private [DEMOGRAPHIC_DATA] Academy Gulf Breeze [STREET_ADDRE…" at bounding box center [392, 430] width 710 height 227
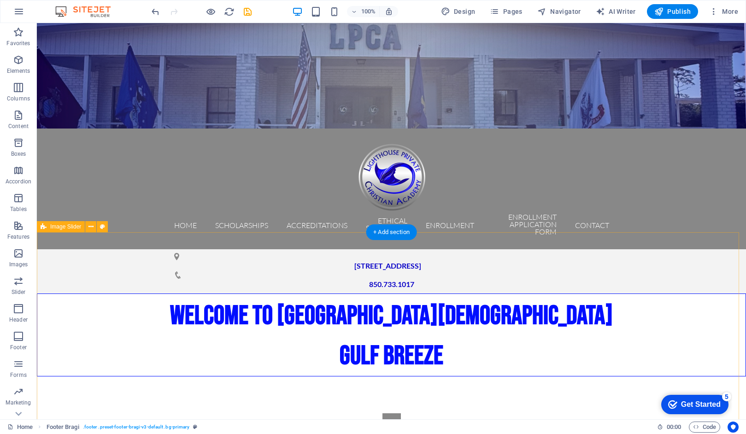
scroll to position [0, 0]
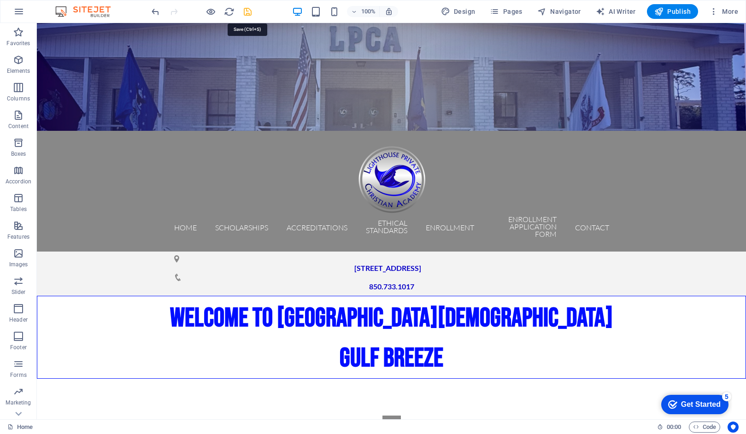
click at [247, 9] on icon "save" at bounding box center [248, 11] width 11 height 11
